Goal: Information Seeking & Learning: Check status

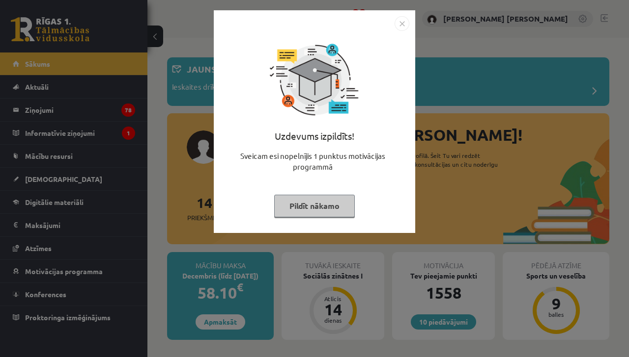
click at [403, 27] on img "Close" at bounding box center [401, 23] width 15 height 15
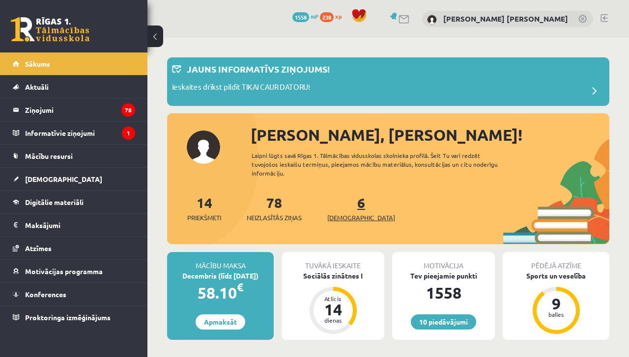
click at [344, 213] on span "[DEMOGRAPHIC_DATA]" at bounding box center [361, 218] width 68 height 10
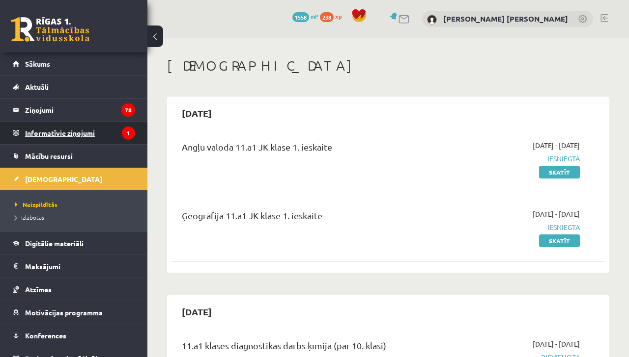
click at [108, 136] on legend "Informatīvie ziņojumi 1" at bounding box center [80, 133] width 110 height 23
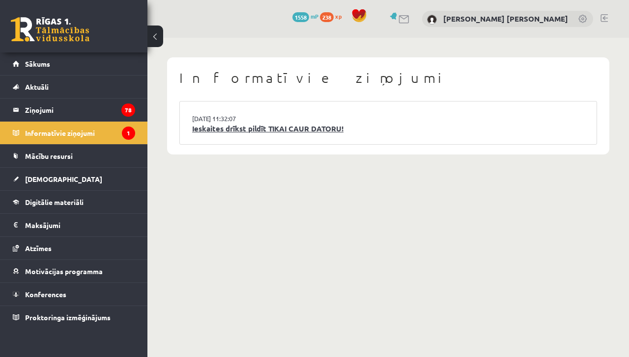
click at [239, 129] on link "Ieskaites drīkst pildīt TIKAI CAUR DATORU!" at bounding box center [388, 128] width 392 height 11
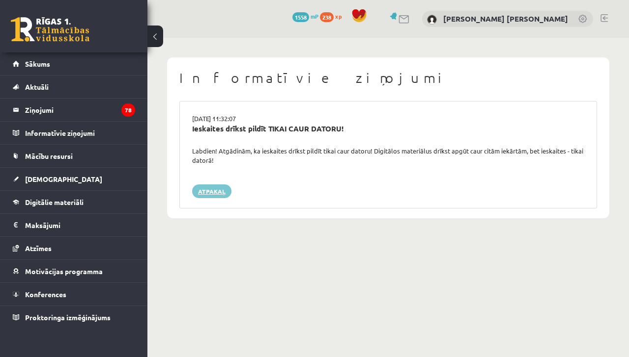
click at [222, 189] on link "Atpakaļ" at bounding box center [211, 192] width 39 height 14
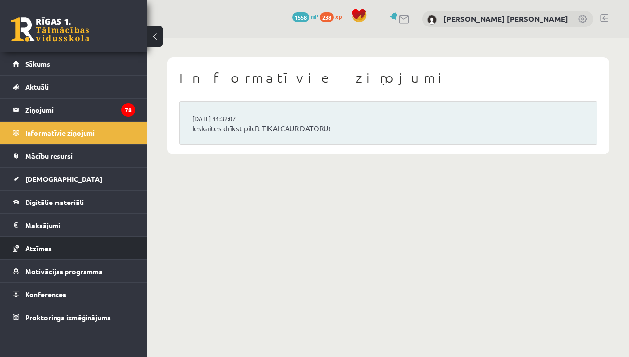
click at [107, 252] on link "Atzīmes" at bounding box center [74, 248] width 122 height 23
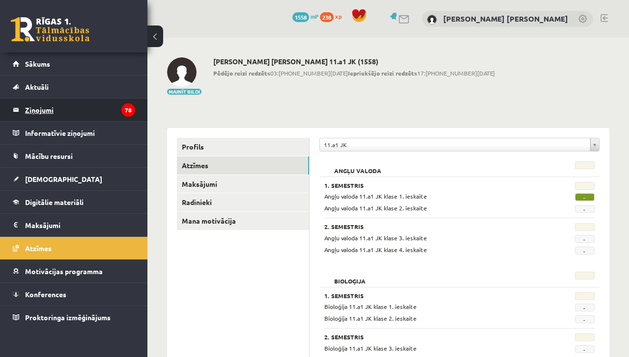
click at [106, 117] on legend "Ziņojumi 78" at bounding box center [80, 110] width 110 height 23
